Goal: Task Accomplishment & Management: Use online tool/utility

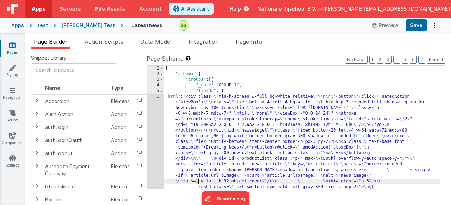
click at [158, 96] on div "6" at bounding box center [155, 161] width 17 height 135
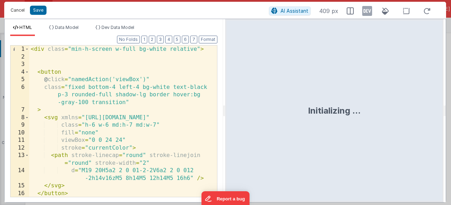
click at [20, 10] on button "Cancel" at bounding box center [17, 10] width 21 height 10
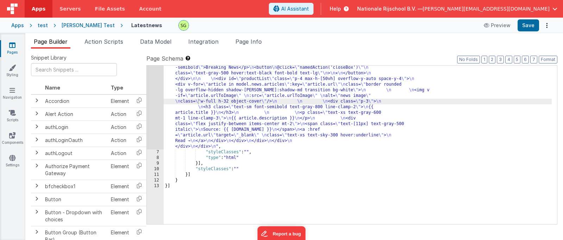
scroll to position [5, 0]
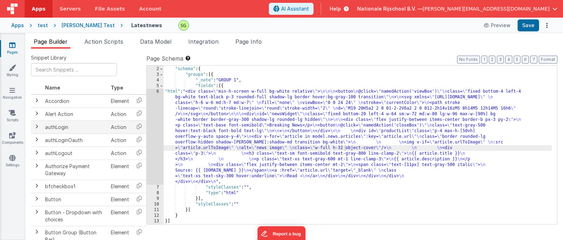
click at [38, 129] on span at bounding box center [37, 127] width 6 height 6
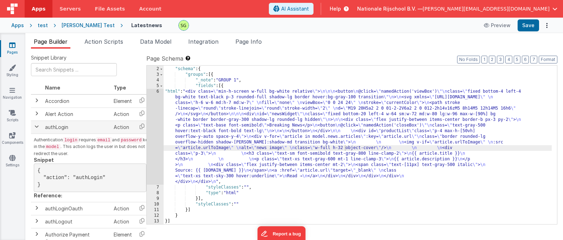
click at [38, 128] on span at bounding box center [37, 127] width 6 height 6
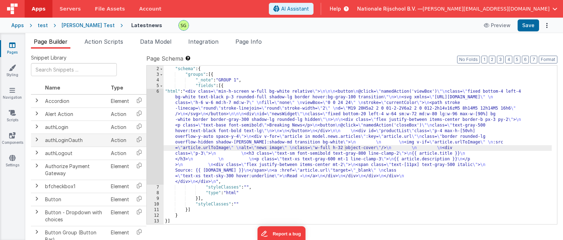
click at [37, 143] on td at bounding box center [36, 139] width 11 height 13
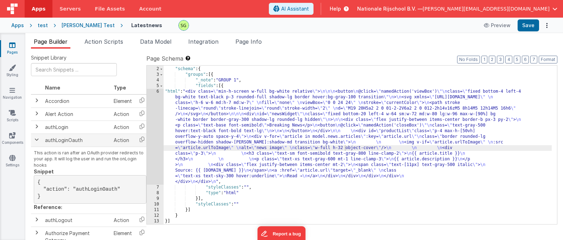
click at [38, 144] on td at bounding box center [36, 139] width 11 height 13
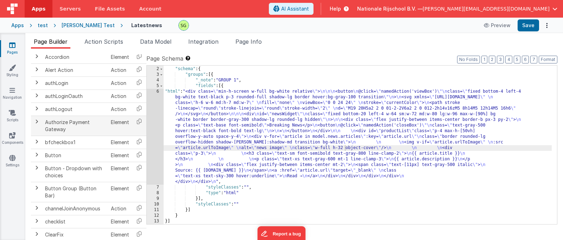
scroll to position [45, 0]
click at [36, 153] on span at bounding box center [37, 154] width 6 height 6
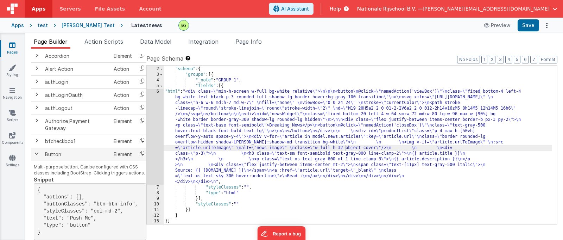
click at [36, 153] on span at bounding box center [37, 154] width 6 height 6
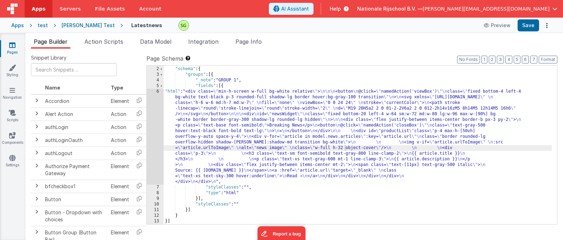
scroll to position [0, 0]
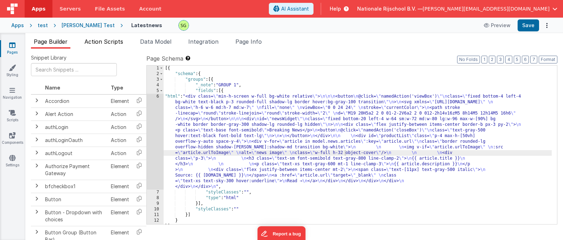
click at [126, 43] on li "Action Scripts" at bounding box center [104, 42] width 44 height 11
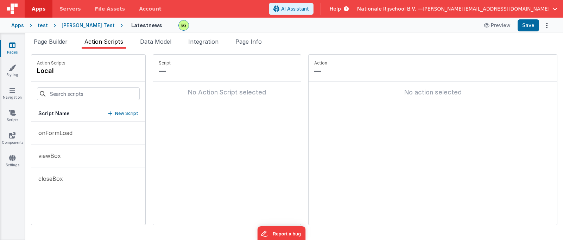
scroll to position [0, 0]
click at [57, 132] on p "onFormLoad" at bounding box center [53, 133] width 38 height 8
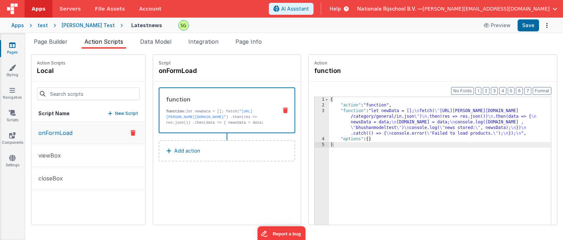
click at [315, 110] on div "3" at bounding box center [322, 122] width 14 height 28
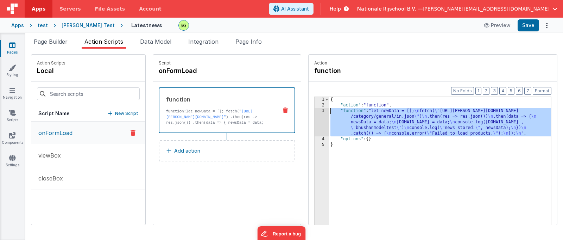
click at [315, 112] on div "3" at bounding box center [322, 122] width 14 height 28
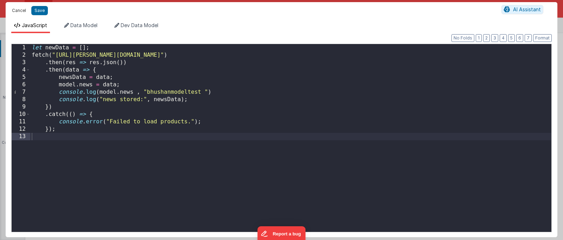
click at [24, 11] on button "Cancel" at bounding box center [18, 11] width 21 height 10
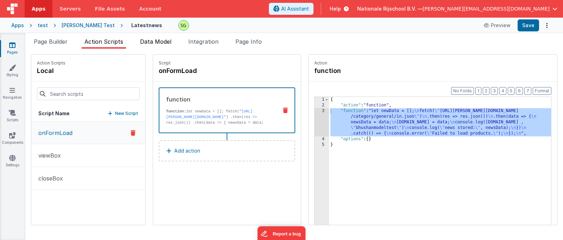
click at [167, 45] on li "Data Model" at bounding box center [155, 42] width 37 height 11
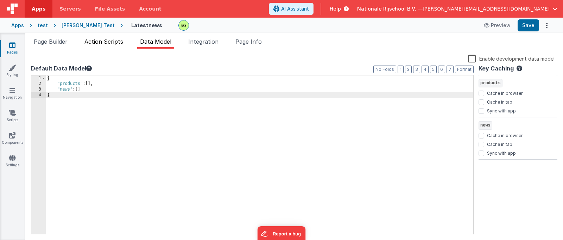
click at [108, 42] on span "Action Scripts" at bounding box center [104, 41] width 39 height 7
